Goal: Information Seeking & Learning: Learn about a topic

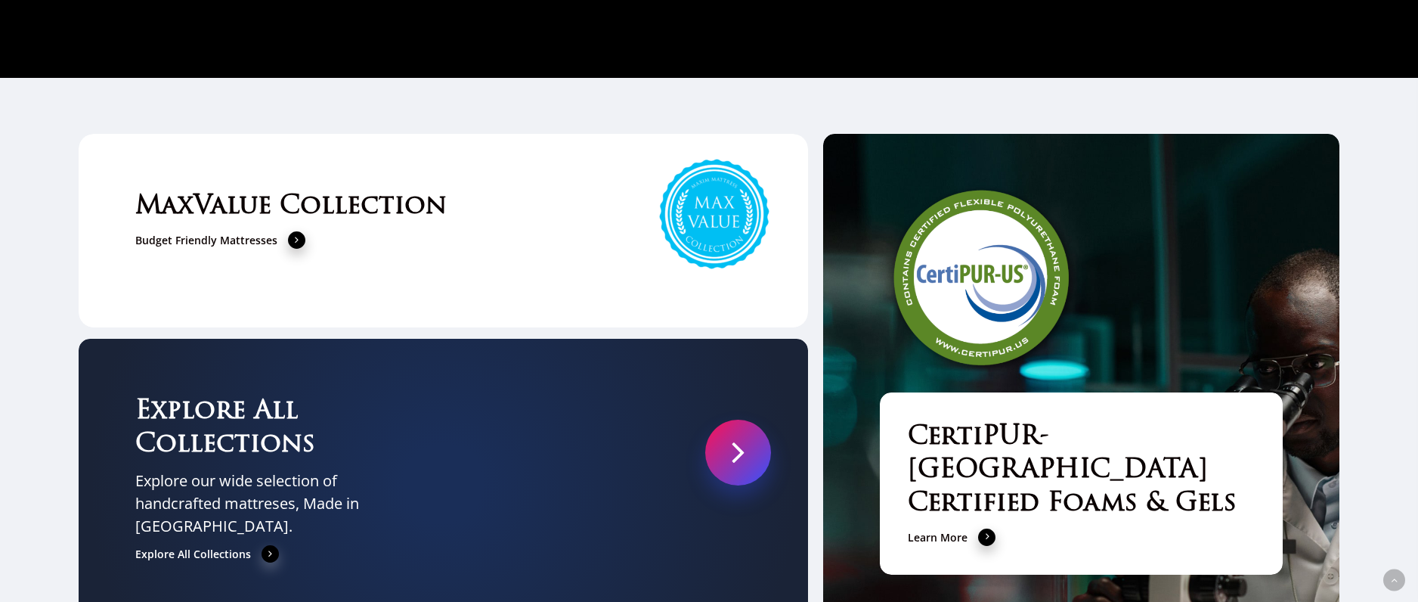
scroll to position [5194, 0]
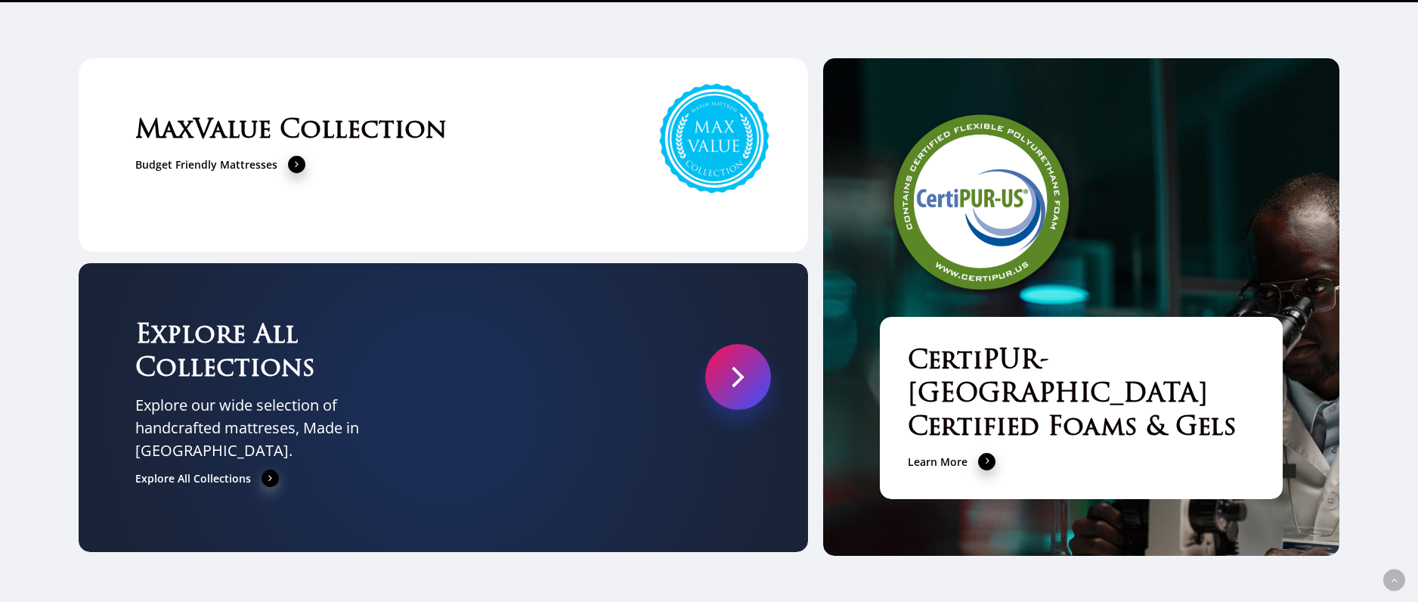
click at [732, 344] on link at bounding box center [738, 377] width 66 height 66
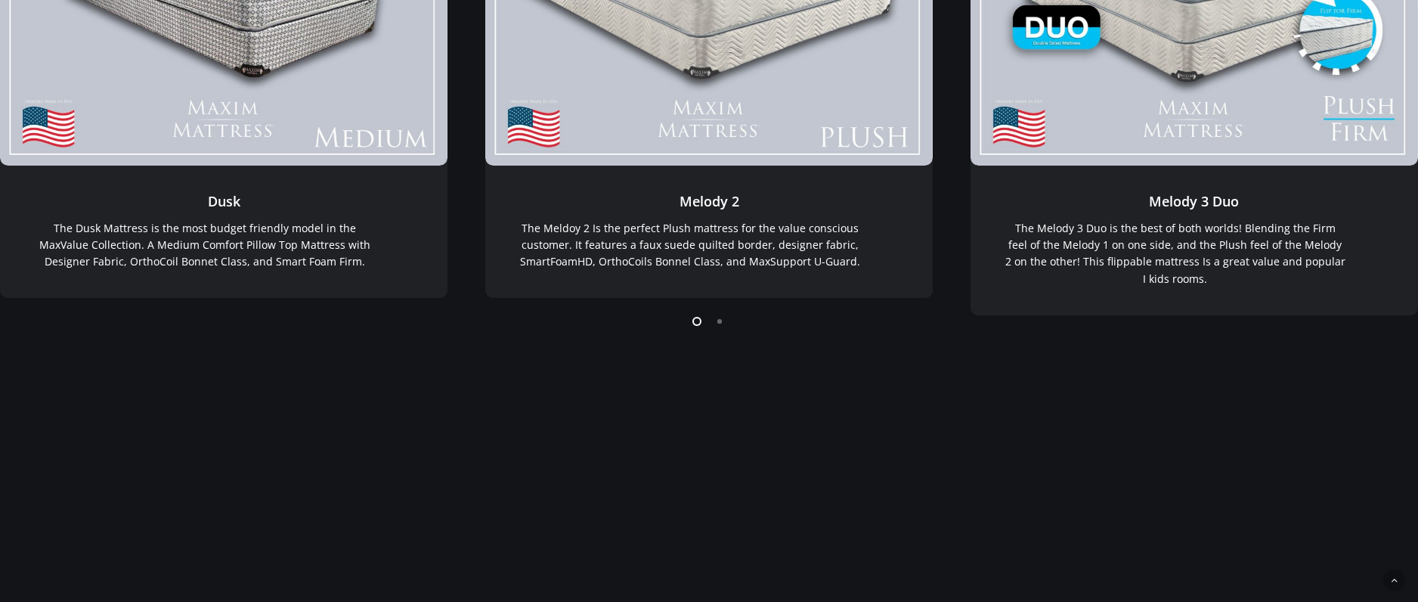
scroll to position [548, 0]
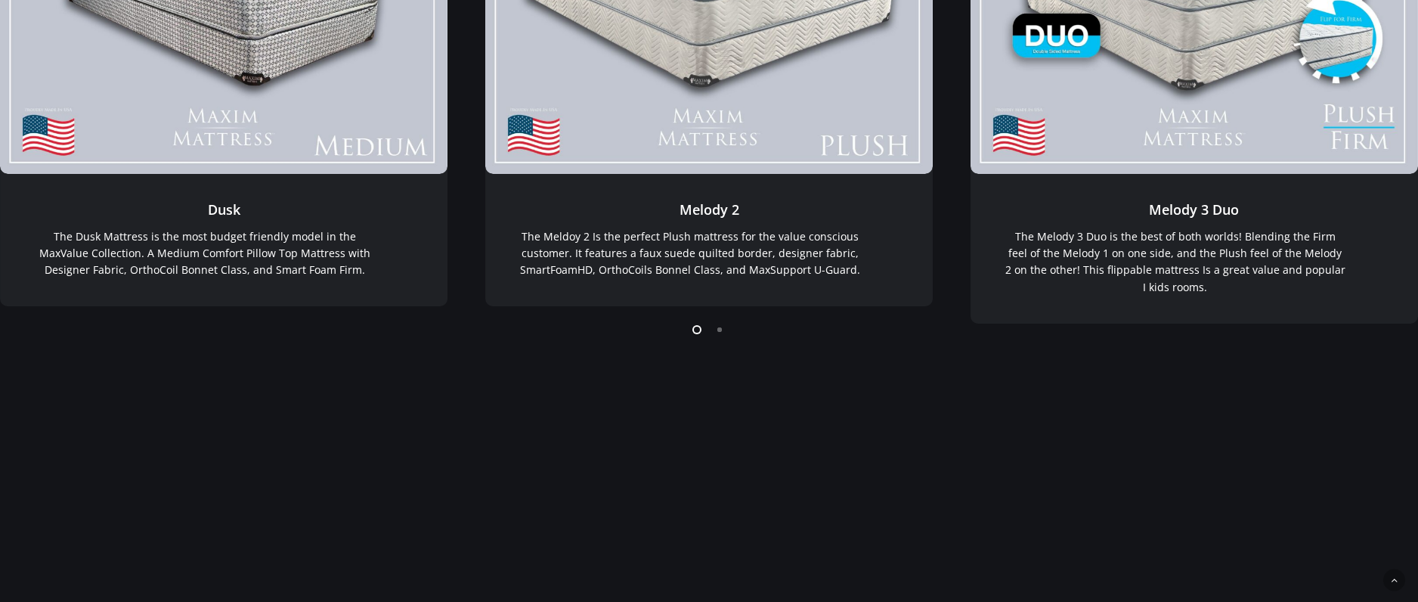
click at [721, 330] on li "Page dot 2" at bounding box center [720, 329] width 23 height 23
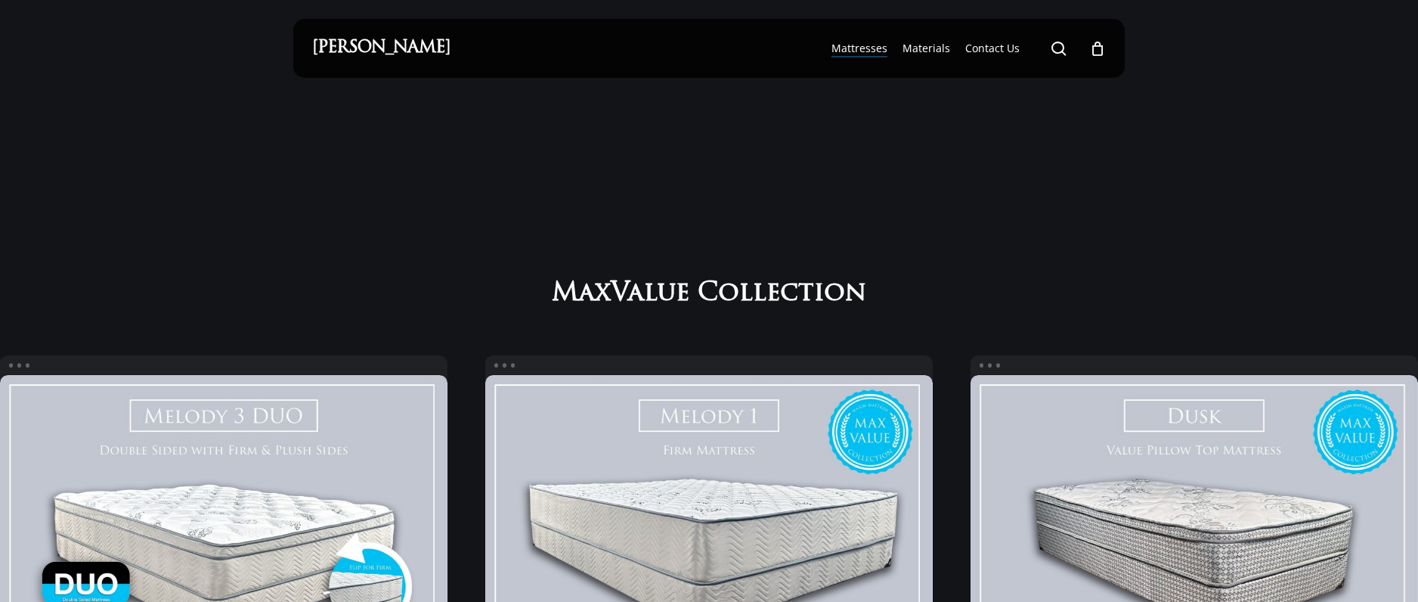
scroll to position [1, 0]
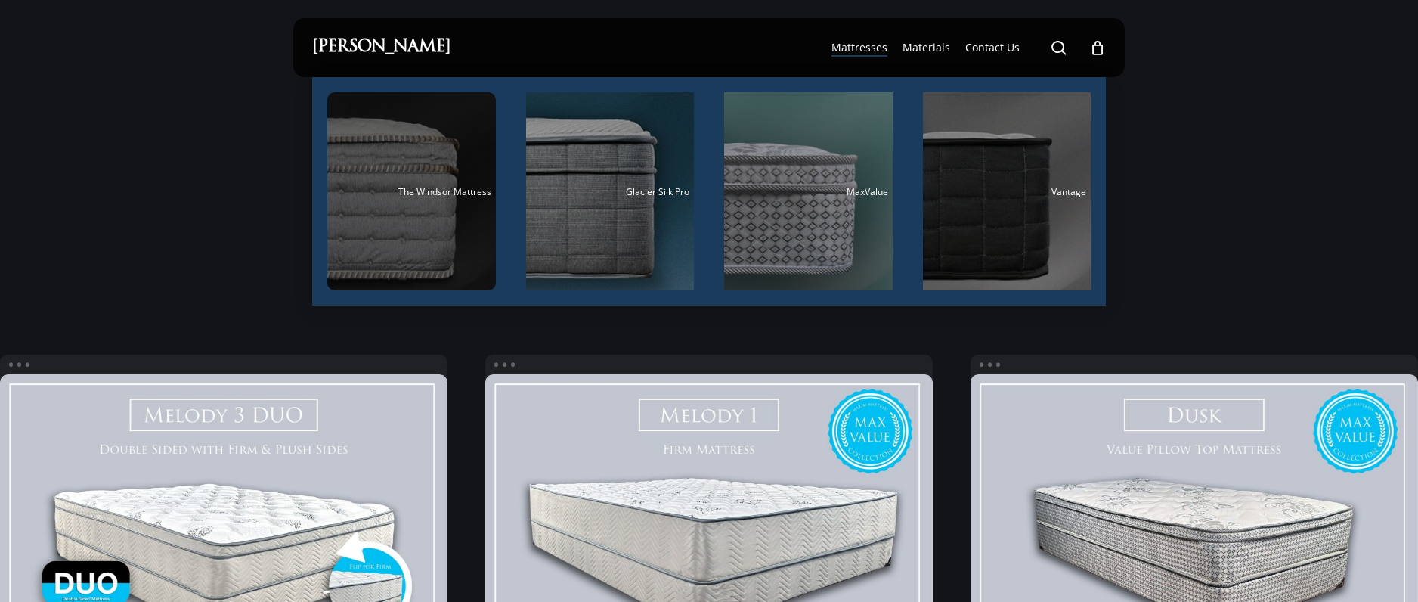
click at [340, 190] on div "The Windsor Mattress" at bounding box center [412, 192] width 160 height 10
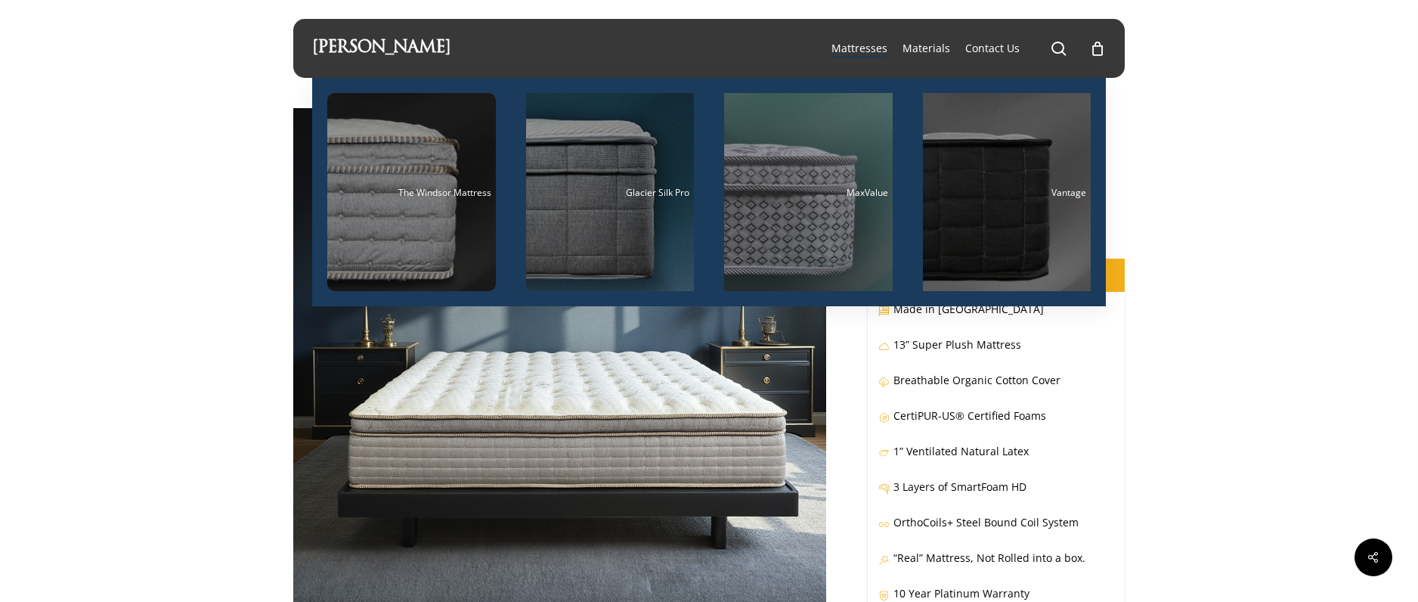
scroll to position [2, 0]
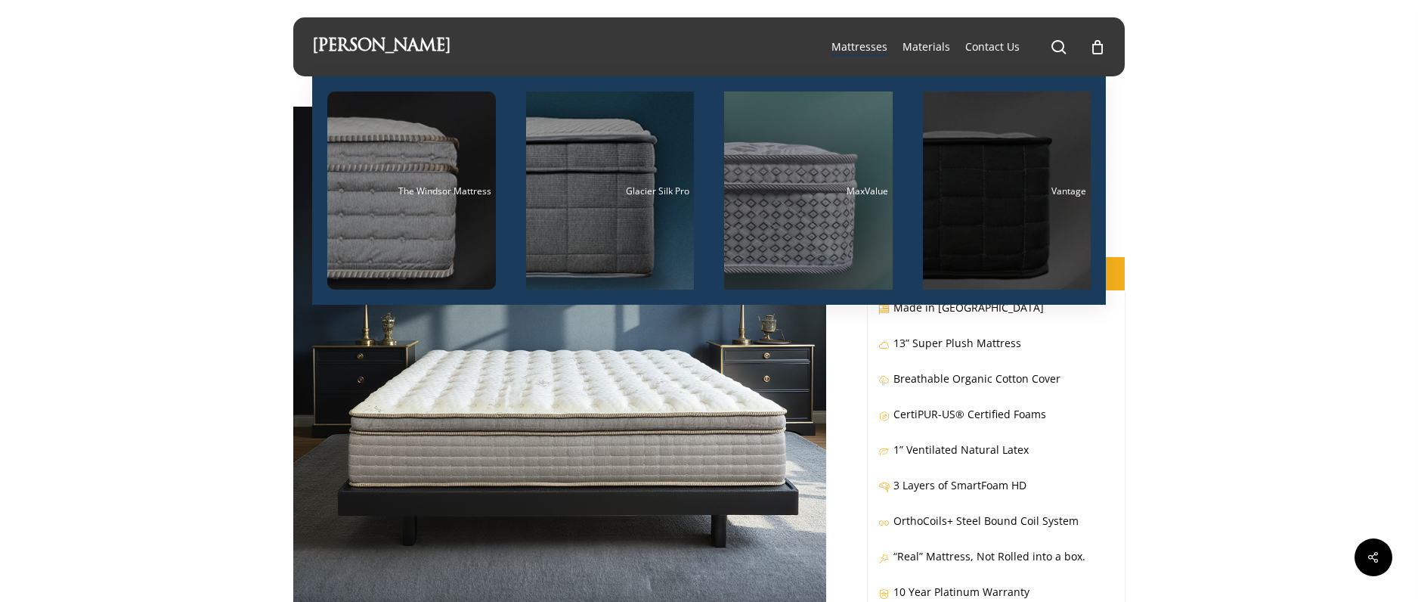
click at [963, 186] on div "Vantage" at bounding box center [1008, 191] width 160 height 10
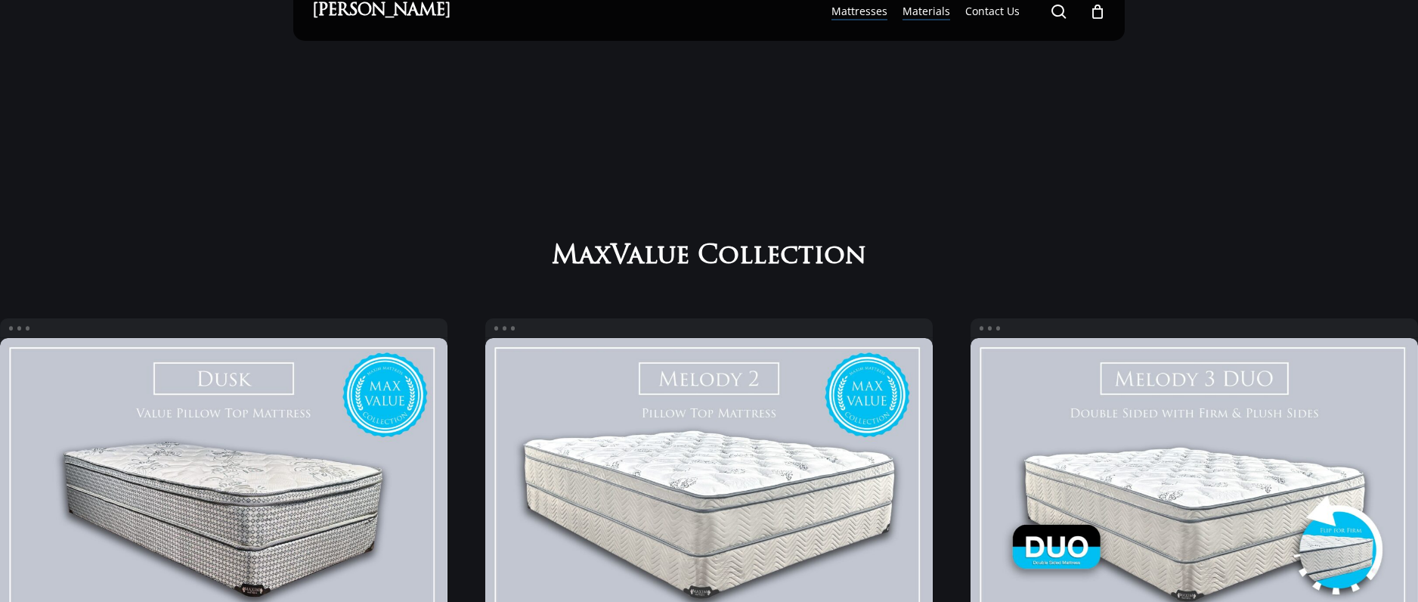
scroll to position [34, 0]
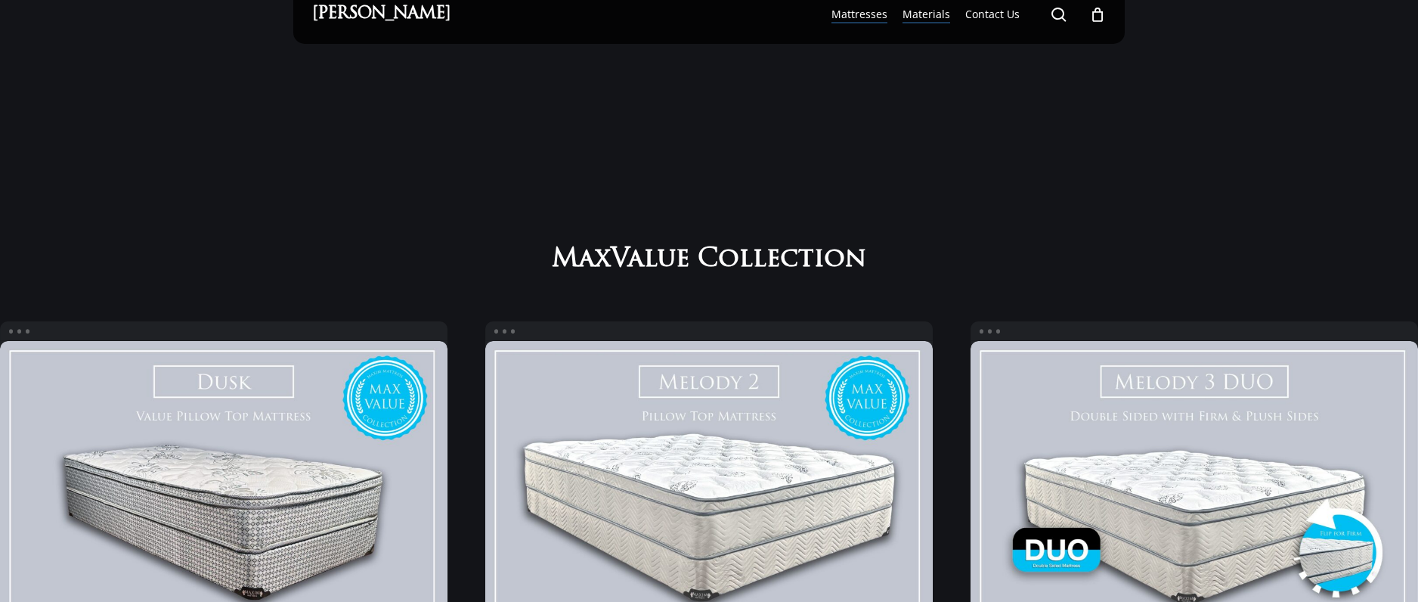
click at [929, 13] on span "Materials" at bounding box center [927, 14] width 48 height 14
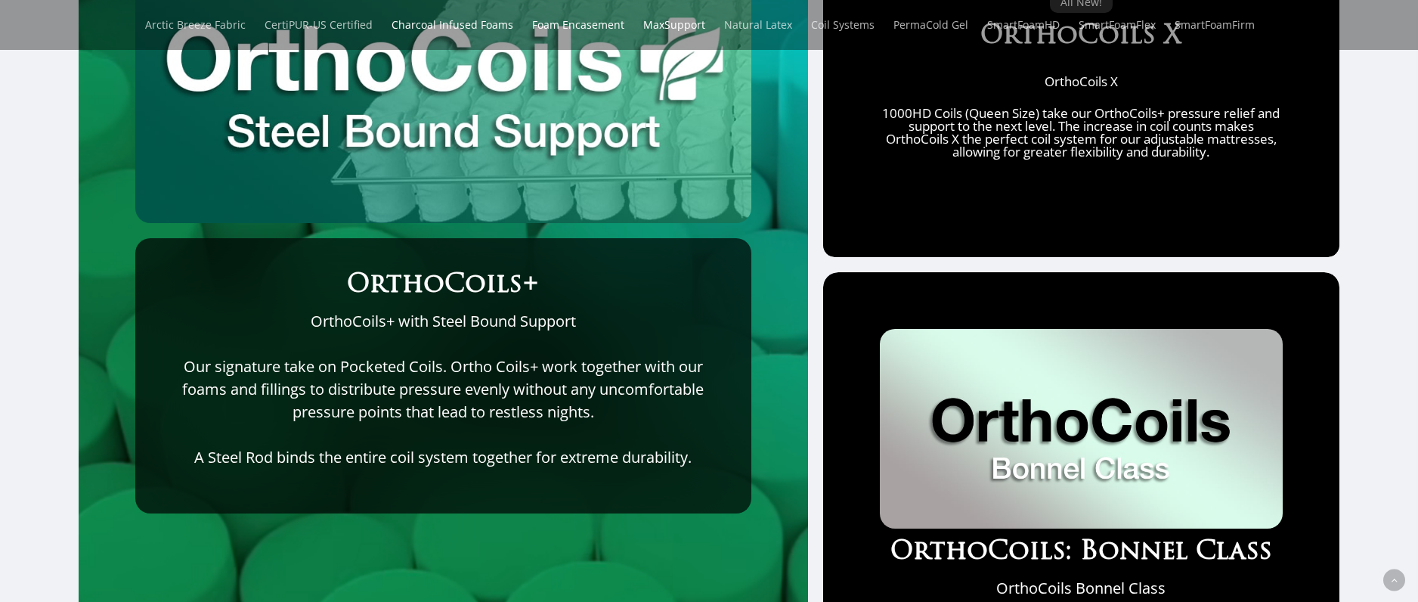
scroll to position [5704, 0]
